Goal: Navigation & Orientation: Find specific page/section

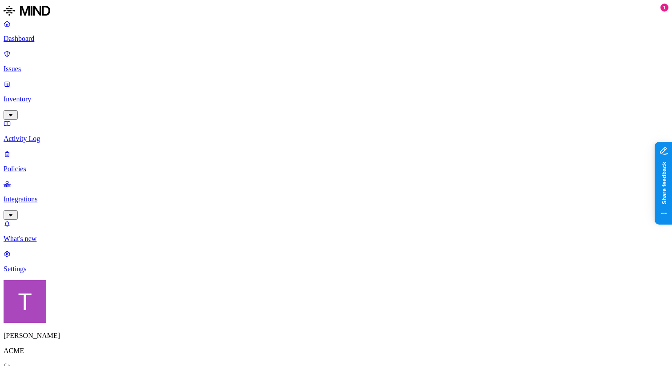
click at [51, 95] on p "Inventory" at bounding box center [336, 99] width 665 height 8
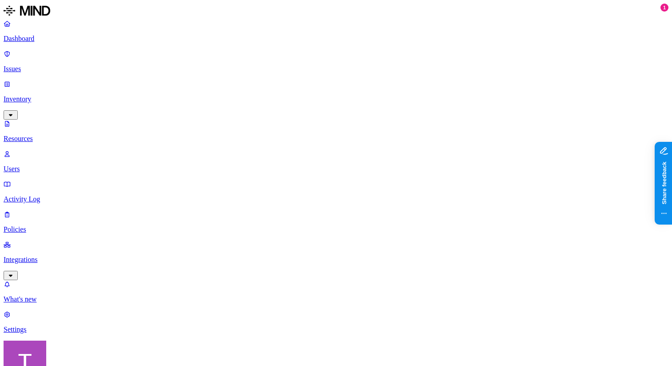
click at [55, 165] on p "Users" at bounding box center [336, 169] width 665 height 8
click at [53, 120] on link "Resources" at bounding box center [336, 131] width 665 height 23
click at [51, 165] on p "Users" at bounding box center [336, 169] width 665 height 8
click at [58, 135] on p "Resources" at bounding box center [336, 139] width 665 height 8
click at [50, 165] on p "Users" at bounding box center [336, 169] width 665 height 8
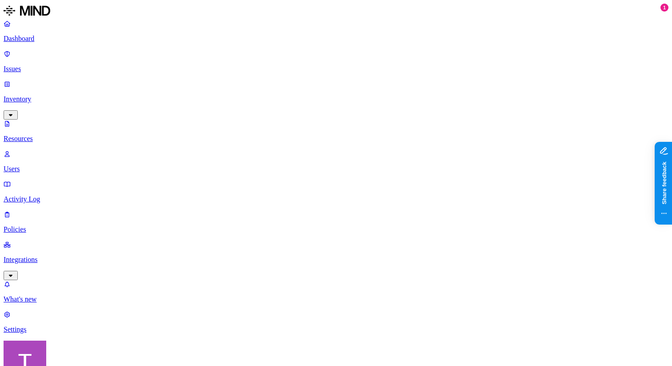
click at [50, 120] on link "Resources" at bounding box center [336, 131] width 665 height 23
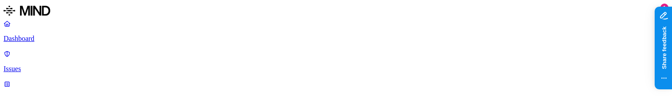
scroll to position [66, 0]
